Goal: Find specific page/section

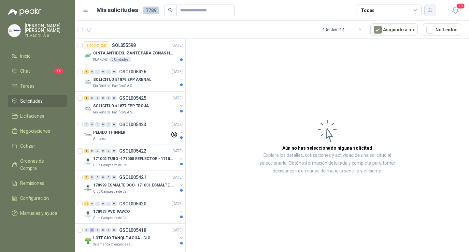
click at [429, 14] on button "button" at bounding box center [430, 11] width 12 height 12
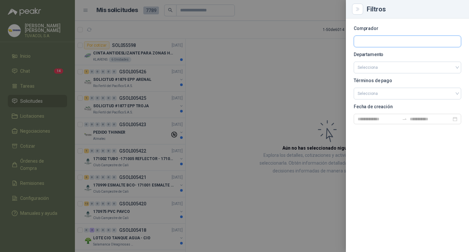
click at [385, 41] on input "text" at bounding box center [407, 41] width 107 height 11
type input "*"
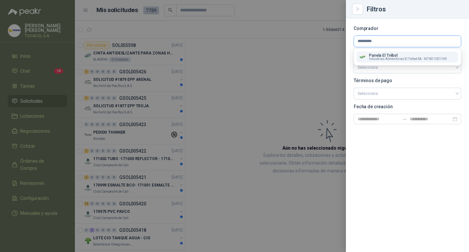
type input "*********"
click at [382, 55] on p "Panela El Trébol" at bounding box center [408, 55] width 78 height 4
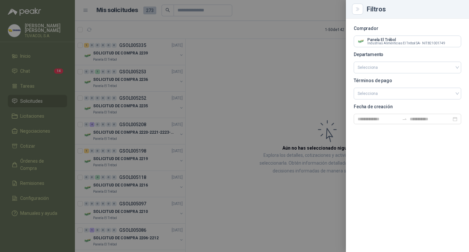
click at [251, 85] on div at bounding box center [234, 126] width 469 height 252
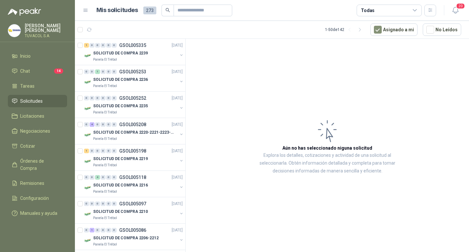
click at [57, 25] on p "[PERSON_NAME]" at bounding box center [46, 27] width 42 height 9
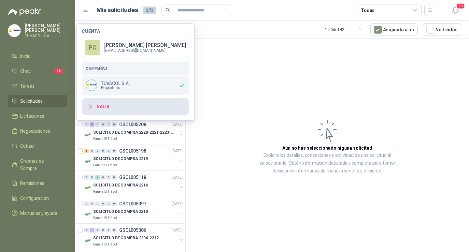
click at [123, 114] on button "Salir" at bounding box center [135, 106] width 107 height 17
